Goal: Task Accomplishment & Management: Use online tool/utility

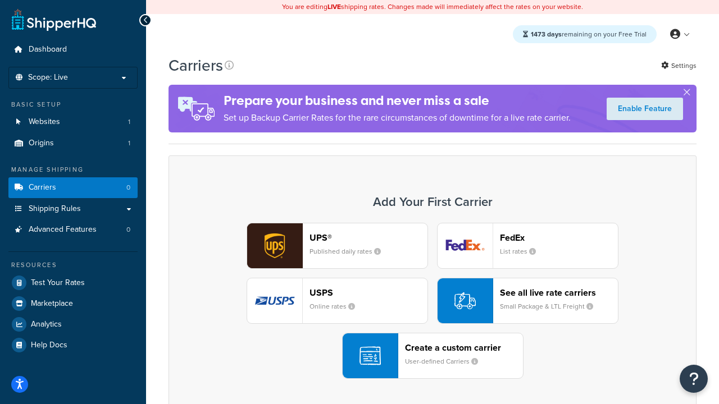
click at [432, 301] on div "UPS® Published daily rates FedEx List rates USPS Online rates See all live rate…" at bounding box center [432, 301] width 504 height 156
click at [559, 238] on header "FedEx" at bounding box center [559, 237] width 118 height 11
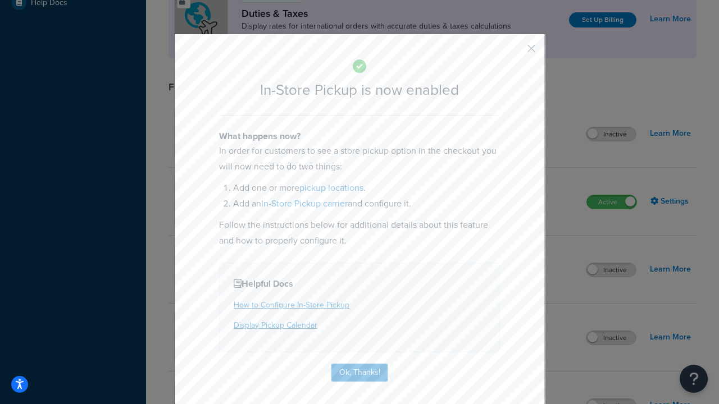
click at [514, 52] on button "button" at bounding box center [514, 52] width 3 height 3
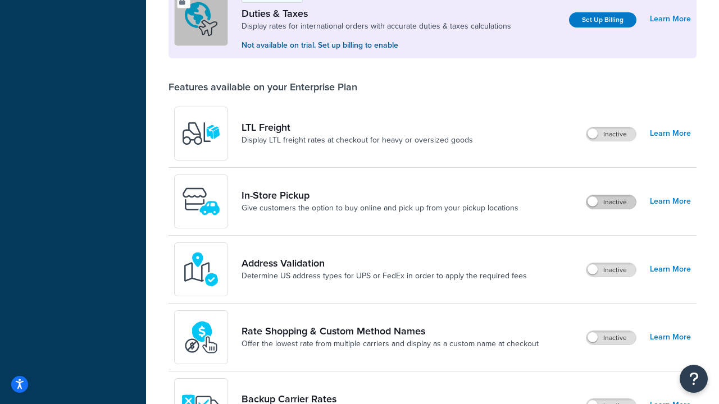
scroll to position [343, 0]
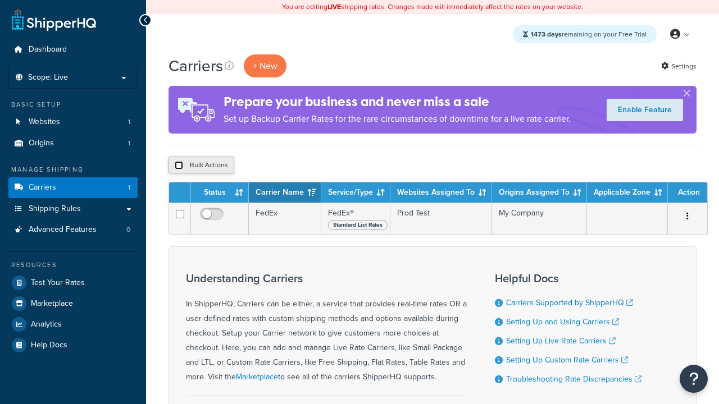
click at [179, 166] on input "checkbox" at bounding box center [179, 165] width 8 height 8
checkbox input "true"
click at [0, 0] on button "Delete" at bounding box center [0, 0] width 0 height 0
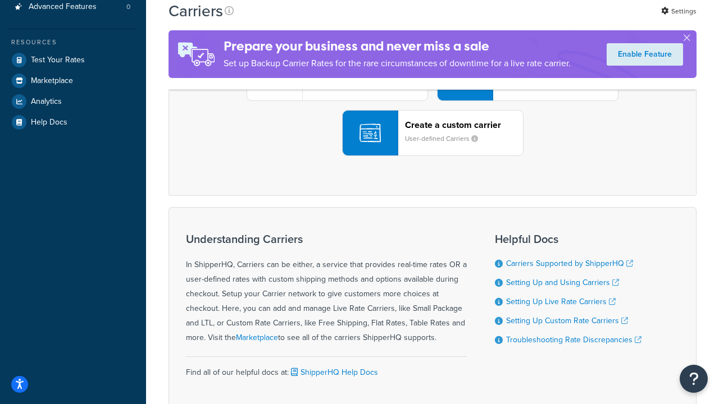
click at [432, 156] on div "UPS® Published daily rates FedEx List rates USPS Online rates See all live rate…" at bounding box center [432, 78] width 504 height 156
click at [432, 147] on div "Create a custom carrier User-defined Carriers" at bounding box center [464, 133] width 118 height 27
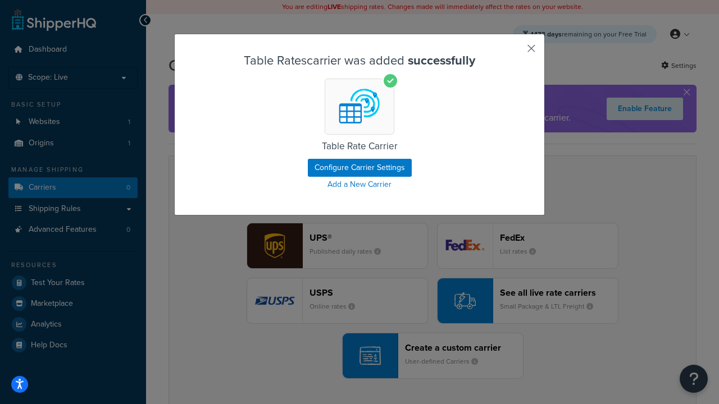
click at [514, 52] on button "button" at bounding box center [514, 52] width 3 height 3
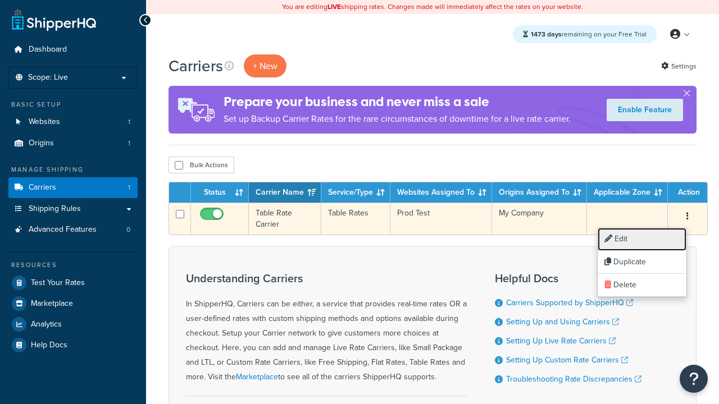
click at [642, 239] on link "Edit" at bounding box center [642, 239] width 89 height 23
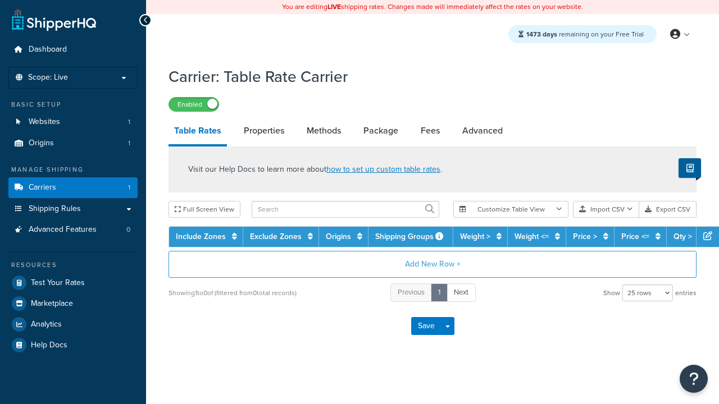
select select "25"
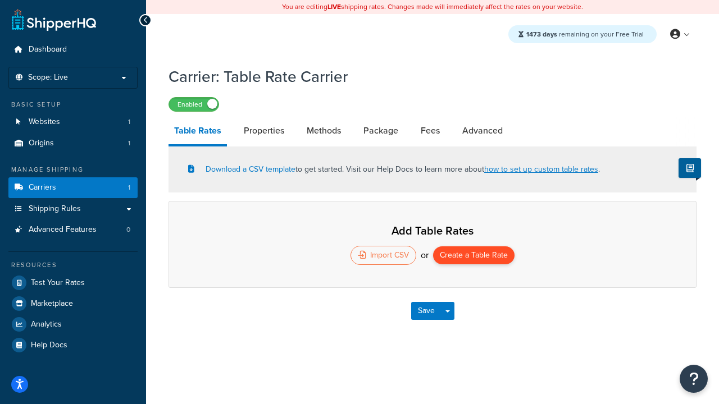
click at [473, 257] on button "Create a Table Rate" at bounding box center [473, 256] width 81 height 18
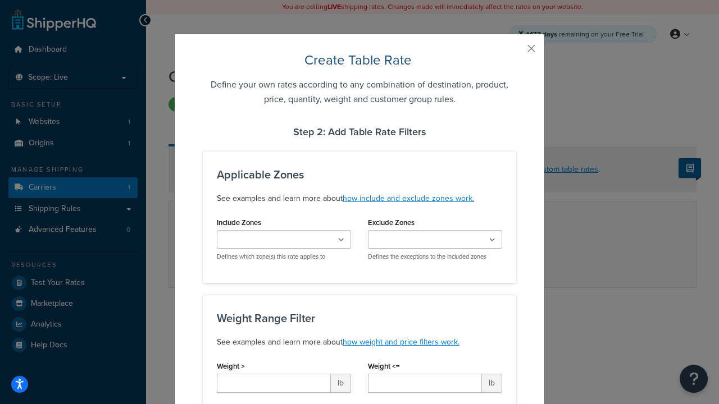
type input "10"
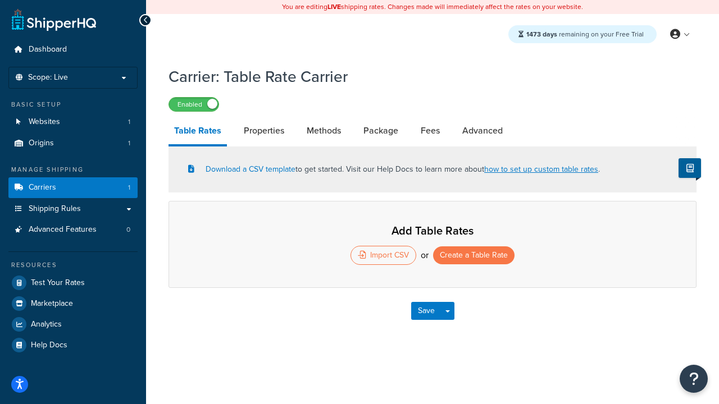
select select "25"
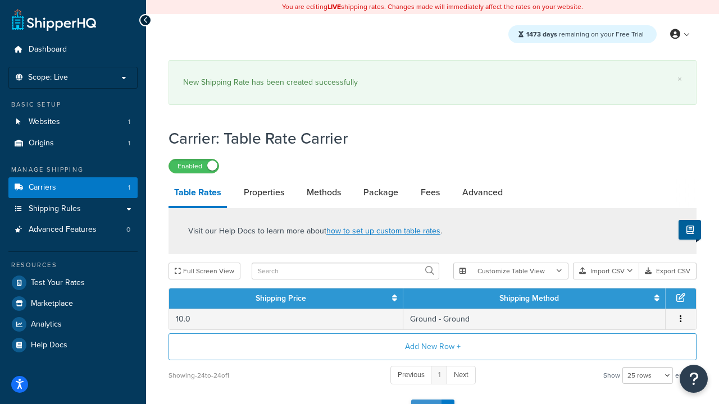
click at [426, 400] on button "Save" at bounding box center [426, 409] width 30 height 18
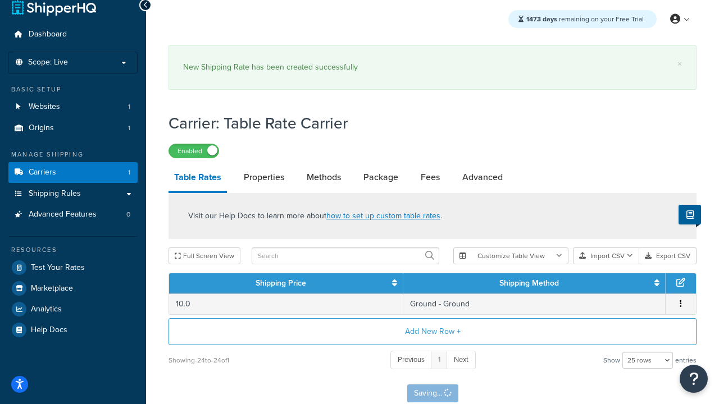
scroll to position [0, 0]
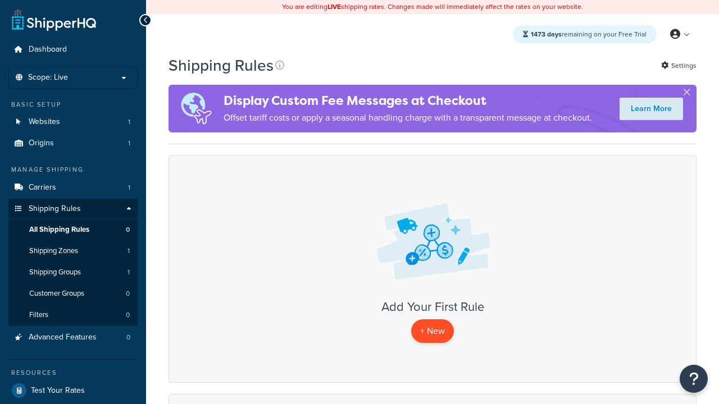
click at [432, 331] on p "+ New" at bounding box center [432, 331] width 43 height 23
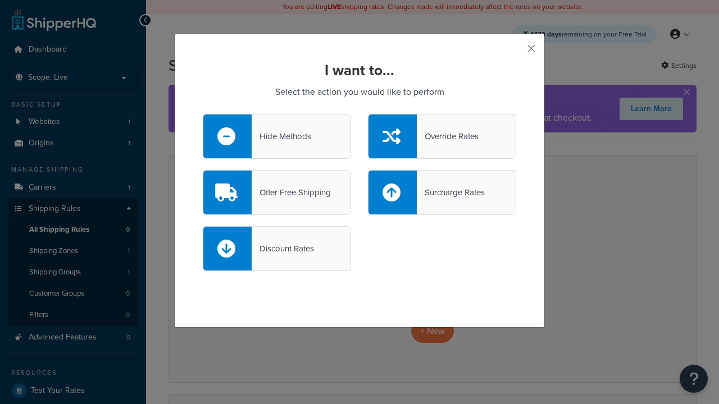
click at [442, 136] on div "Override Rates" at bounding box center [448, 137] width 62 height 16
click at [0, 0] on input "Override Rates" at bounding box center [0, 0] width 0 height 0
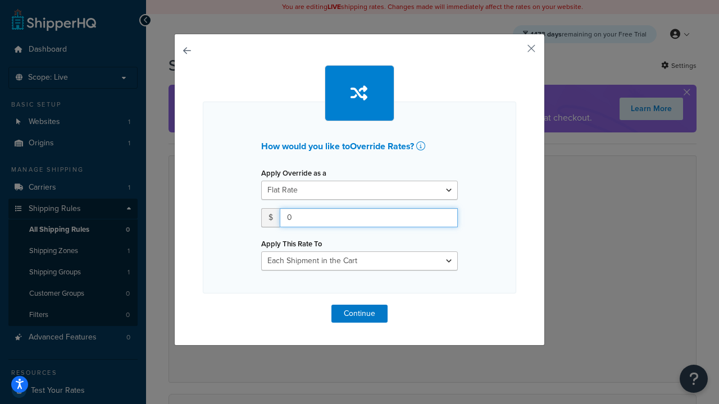
type input "100"
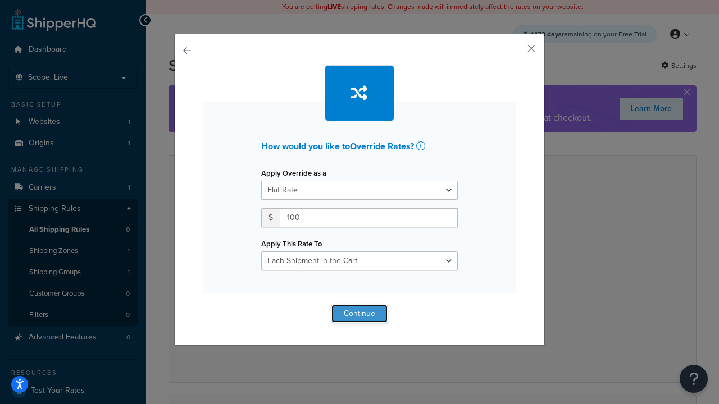
click at [359, 313] on button "Continue" at bounding box center [359, 314] width 56 height 18
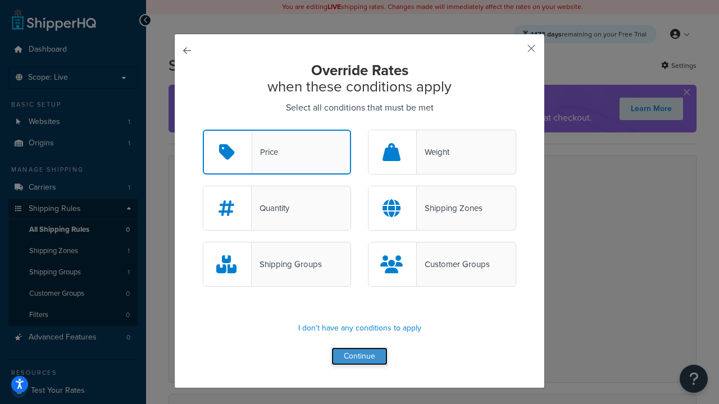
click at [359, 357] on button "Continue" at bounding box center [359, 357] width 56 height 18
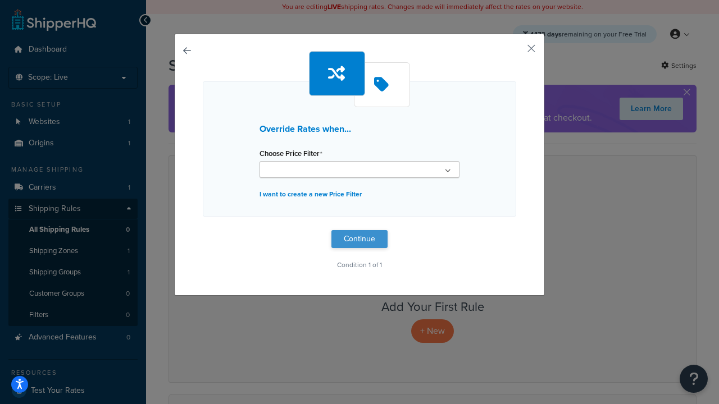
click at [359, 239] on button "Continue" at bounding box center [359, 239] width 56 height 18
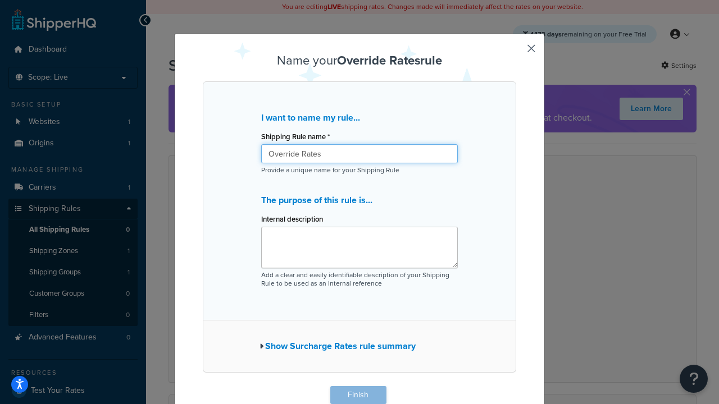
type input "Override Rates"
click at [358, 395] on button "Finish" at bounding box center [358, 395] width 56 height 18
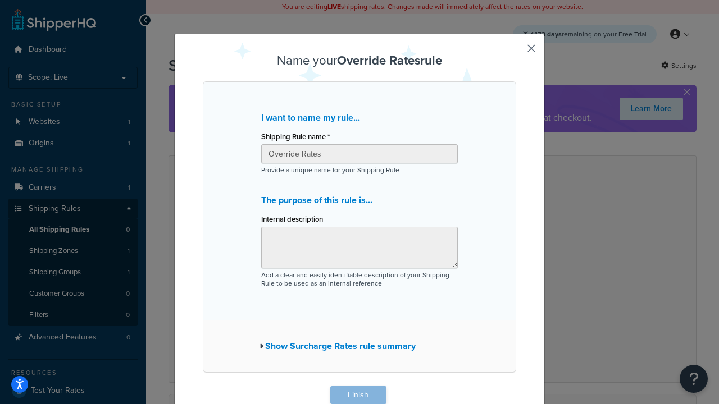
scroll to position [1, 0]
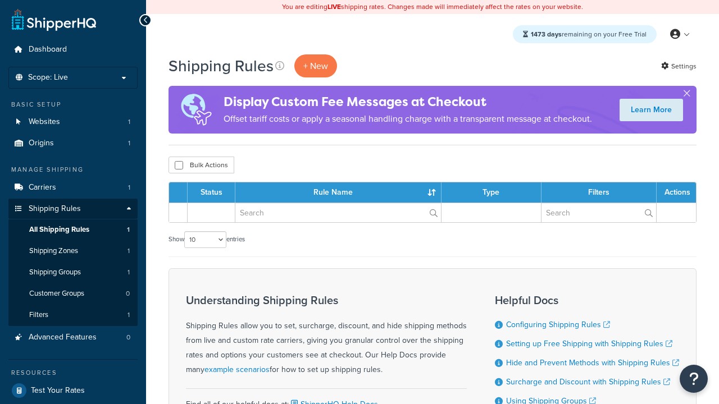
click at [211, 193] on th "Status" at bounding box center [212, 193] width 48 height 20
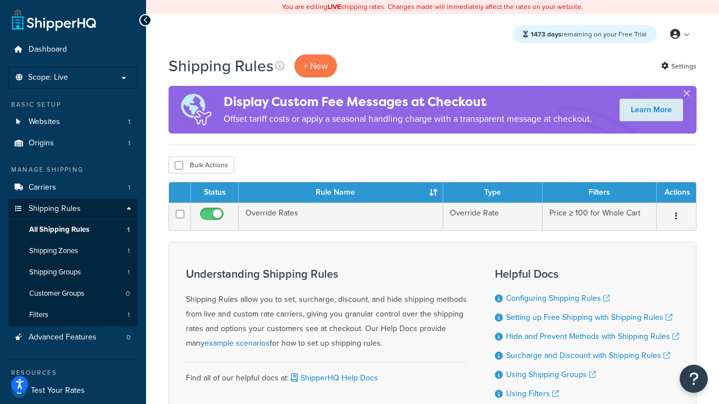
click at [215, 193] on th "Status" at bounding box center [215, 193] width 48 height 20
click at [340, 193] on th "Rule Name" at bounding box center [341, 193] width 204 height 20
click at [493, 193] on th "Type" at bounding box center [492, 193] width 99 height 20
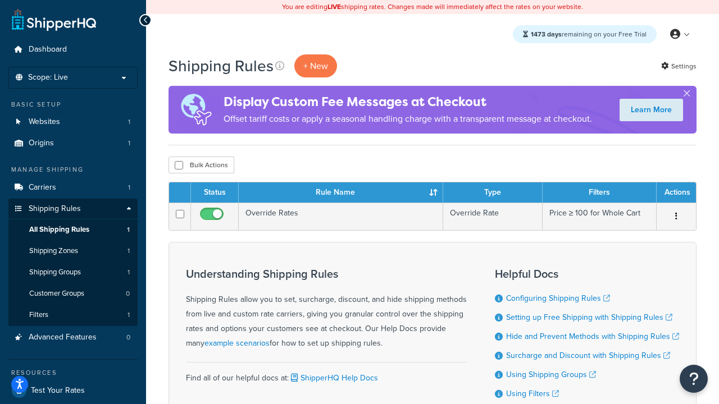
click at [599, 193] on th "Filters" at bounding box center [599, 193] width 114 height 20
click at [676, 193] on th "Actions" at bounding box center [675, 193] width 39 height 20
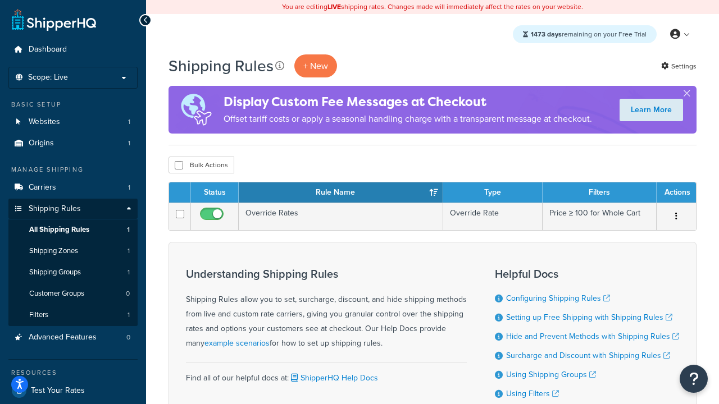
click at [280, 66] on icon at bounding box center [279, 65] width 9 height 9
